Goal: Browse casually

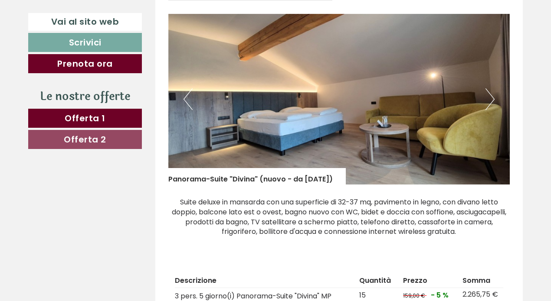
scroll to position [470, 0]
click at [490, 103] on button "Next" at bounding box center [489, 99] width 9 height 22
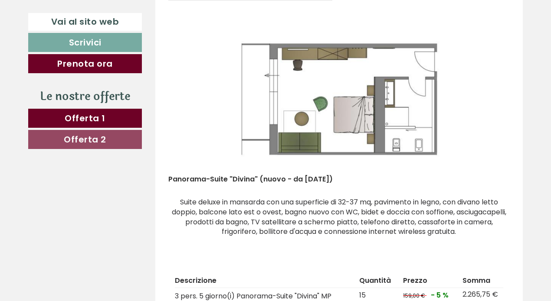
click at [490, 103] on button "Next" at bounding box center [489, 99] width 9 height 22
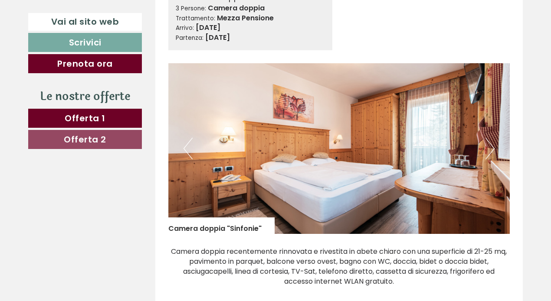
scroll to position [964, 0]
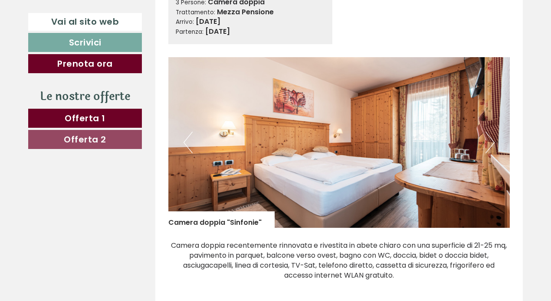
click at [491, 141] on button "Next" at bounding box center [489, 143] width 9 height 22
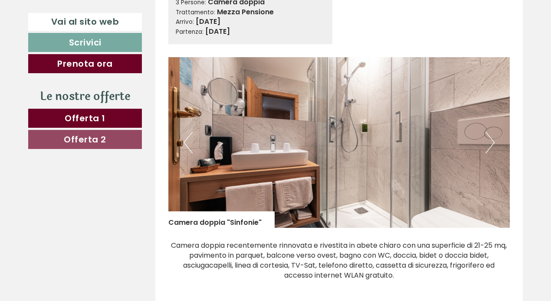
click at [491, 141] on button "Next" at bounding box center [489, 143] width 9 height 22
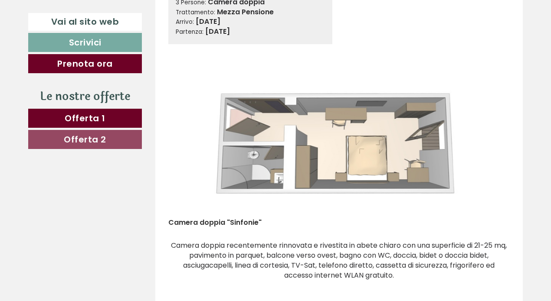
click at [490, 140] on button "Next" at bounding box center [489, 143] width 9 height 22
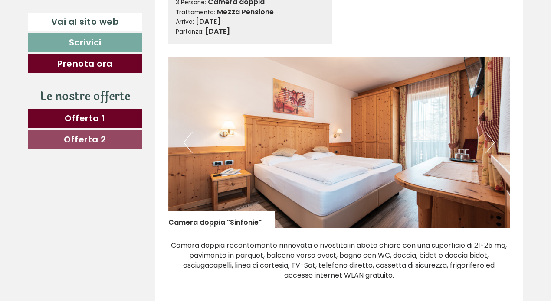
click at [490, 140] on button "Next" at bounding box center [489, 143] width 9 height 22
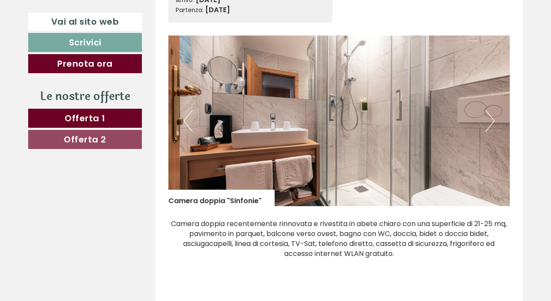
scroll to position [981, 0]
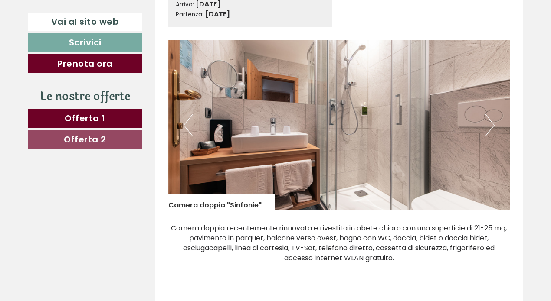
click at [489, 119] on button "Next" at bounding box center [489, 125] width 9 height 22
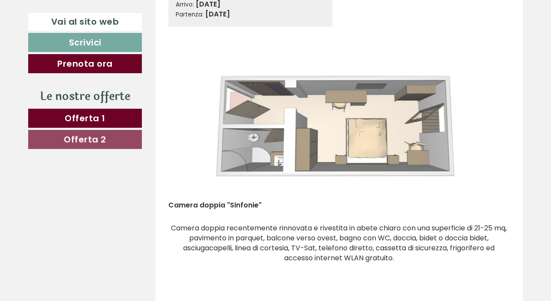
click at [489, 119] on button "Next" at bounding box center [489, 125] width 9 height 22
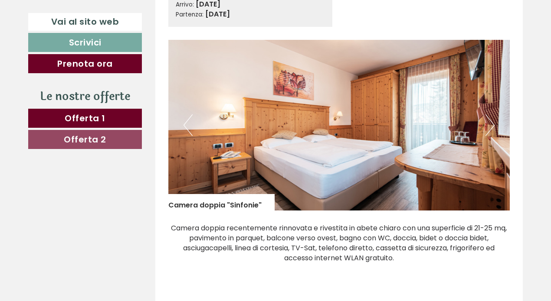
click at [489, 120] on button "Next" at bounding box center [489, 125] width 9 height 22
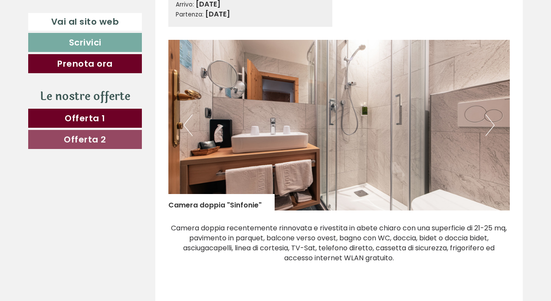
click at [489, 120] on button "Next" at bounding box center [489, 125] width 9 height 22
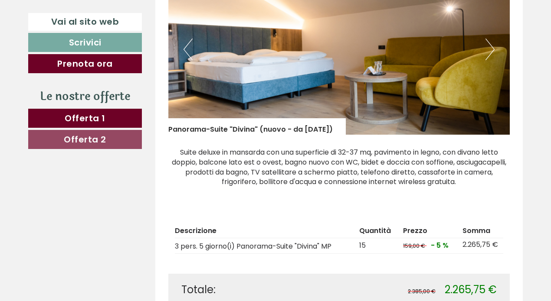
scroll to position [467, 0]
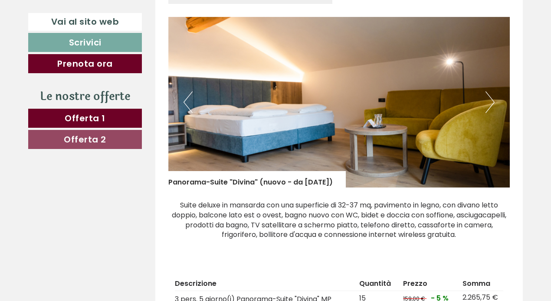
click at [489, 102] on button "Next" at bounding box center [489, 103] width 9 height 22
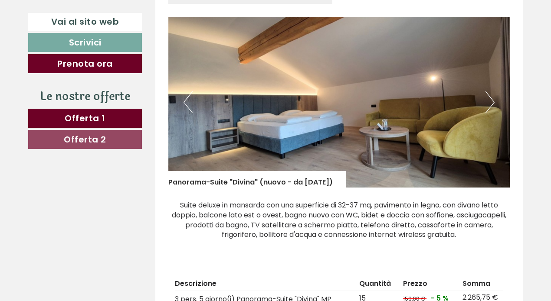
click at [489, 102] on button "Next" at bounding box center [489, 103] width 9 height 22
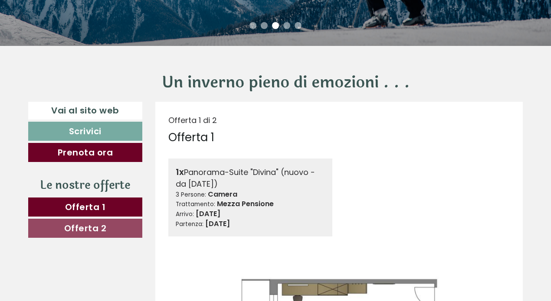
scroll to position [209, 0]
